Goal: Information Seeking & Learning: Learn about a topic

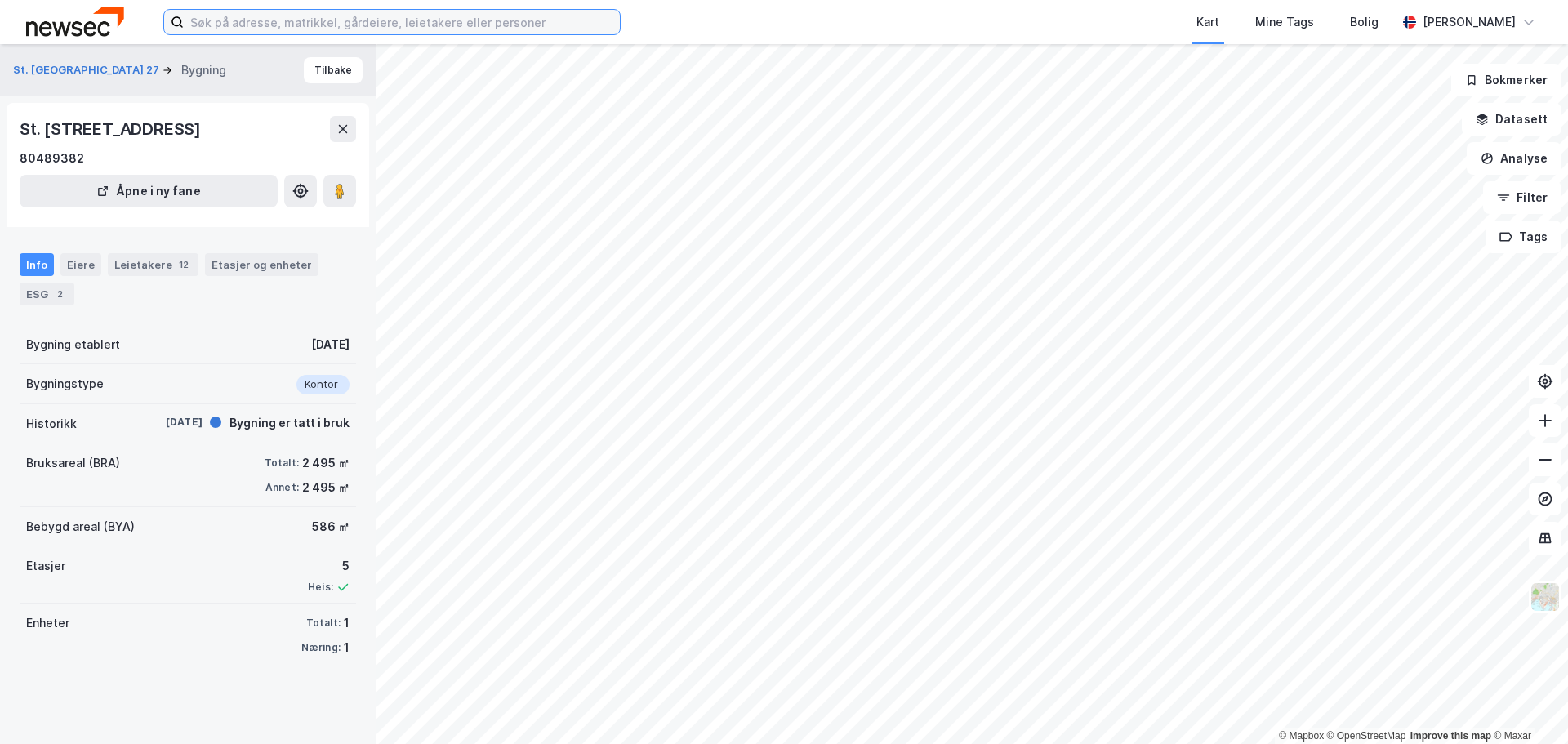
click at [374, 27] on input at bounding box center [402, 22] width 436 height 25
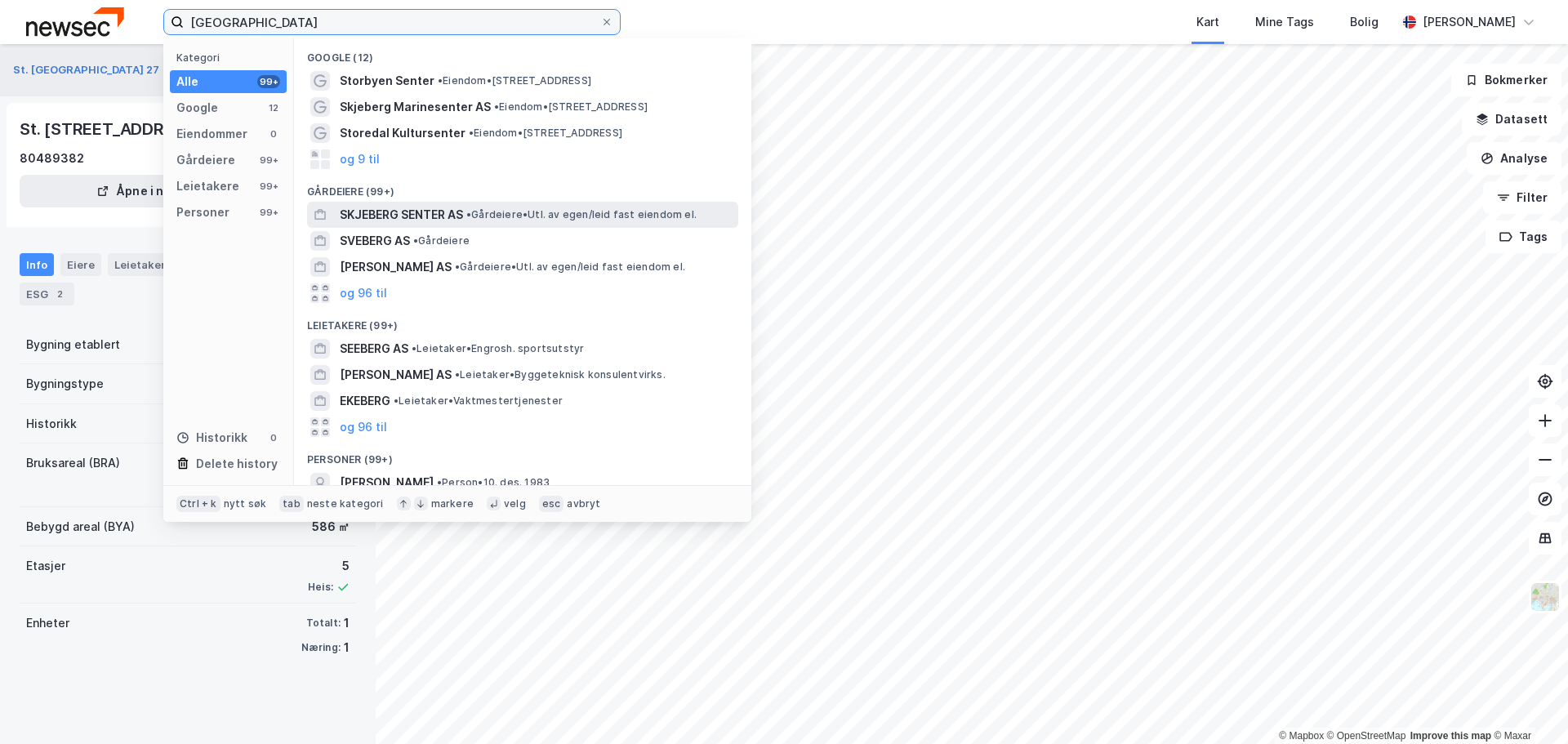
type input "[GEOGRAPHIC_DATA]"
click at [481, 209] on span "• Gårdeiere • Utl. av egen/leid fast eiendom el." at bounding box center [582, 215] width 231 height 13
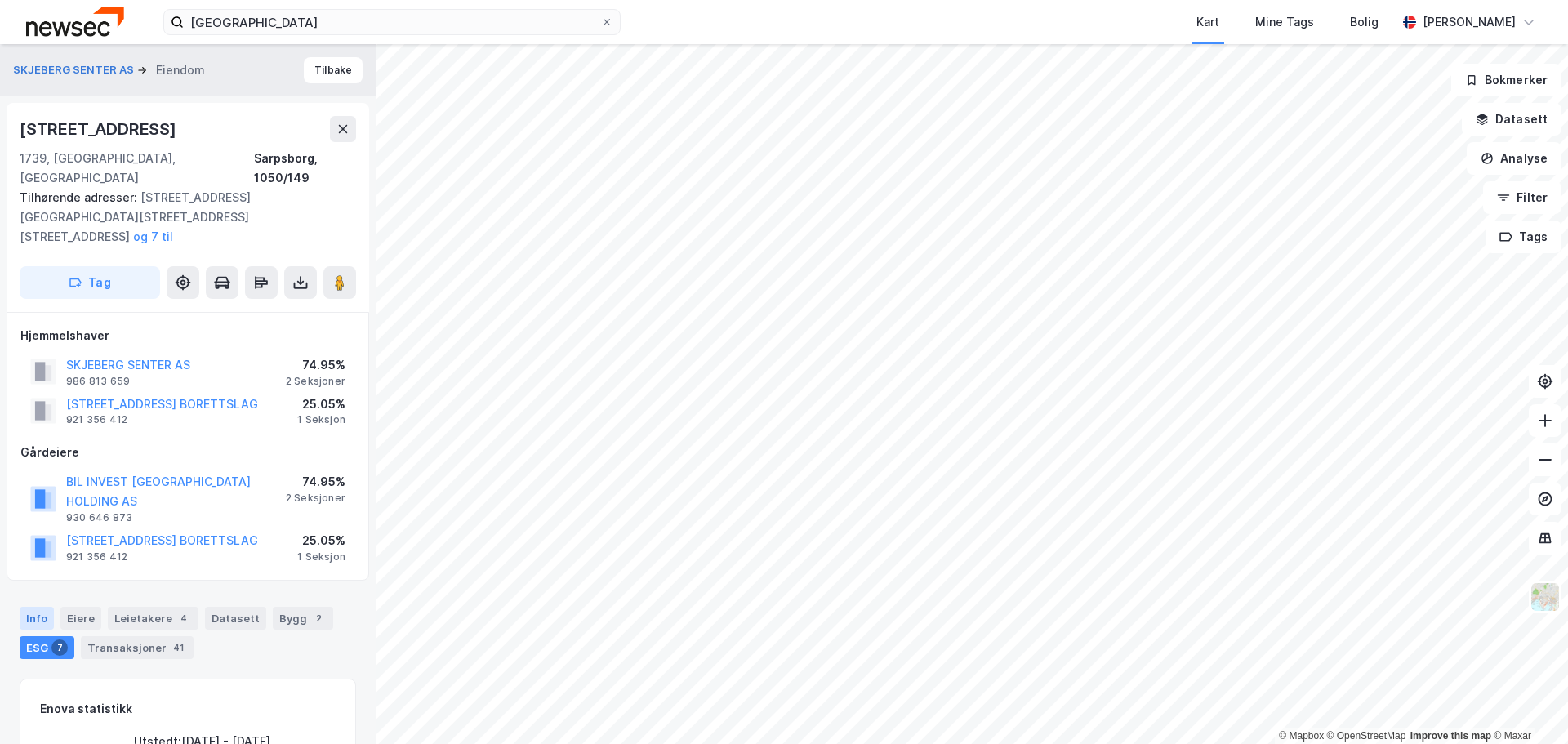
click at [43, 607] on div "Info" at bounding box center [36, 618] width 34 height 23
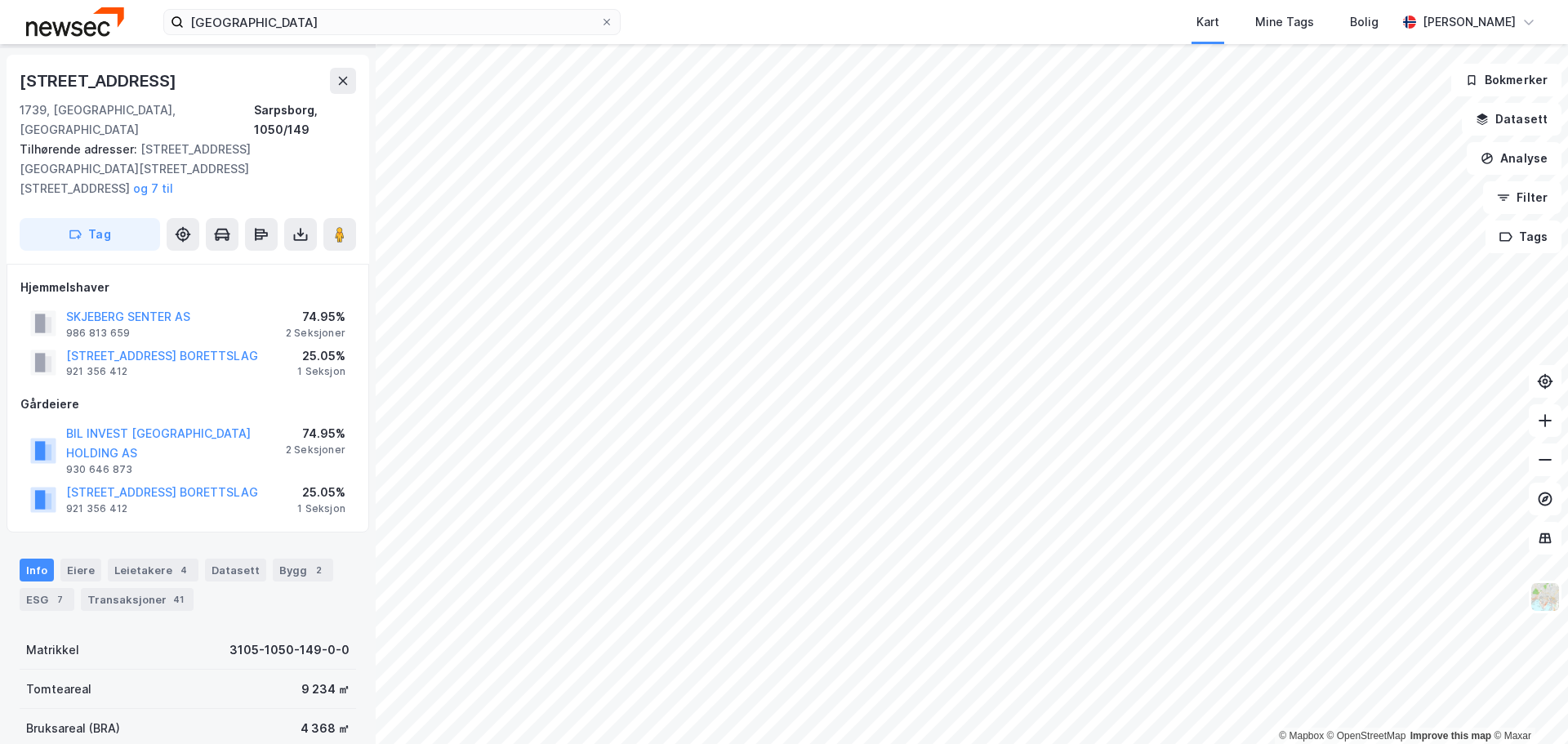
scroll to position [164, 0]
